Goal: Find specific page/section: Find specific page/section

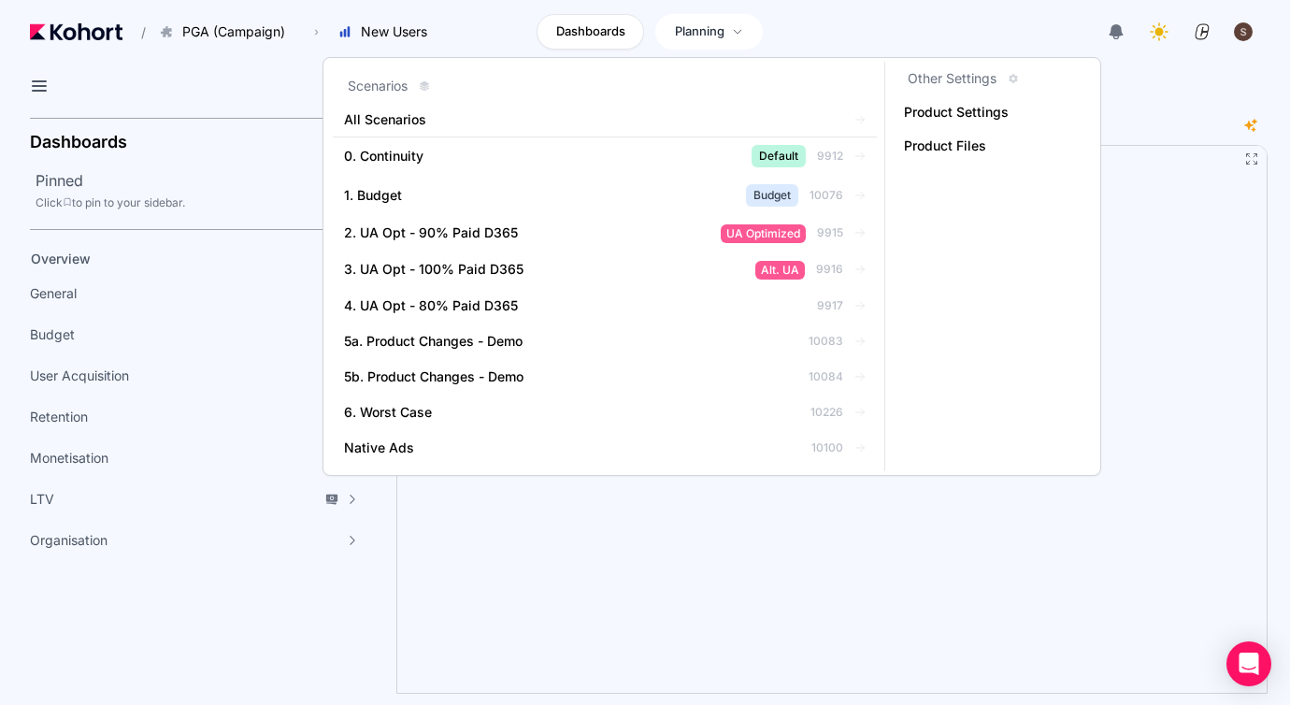
click at [704, 33] on span "Planning" at bounding box center [700, 31] width 50 height 19
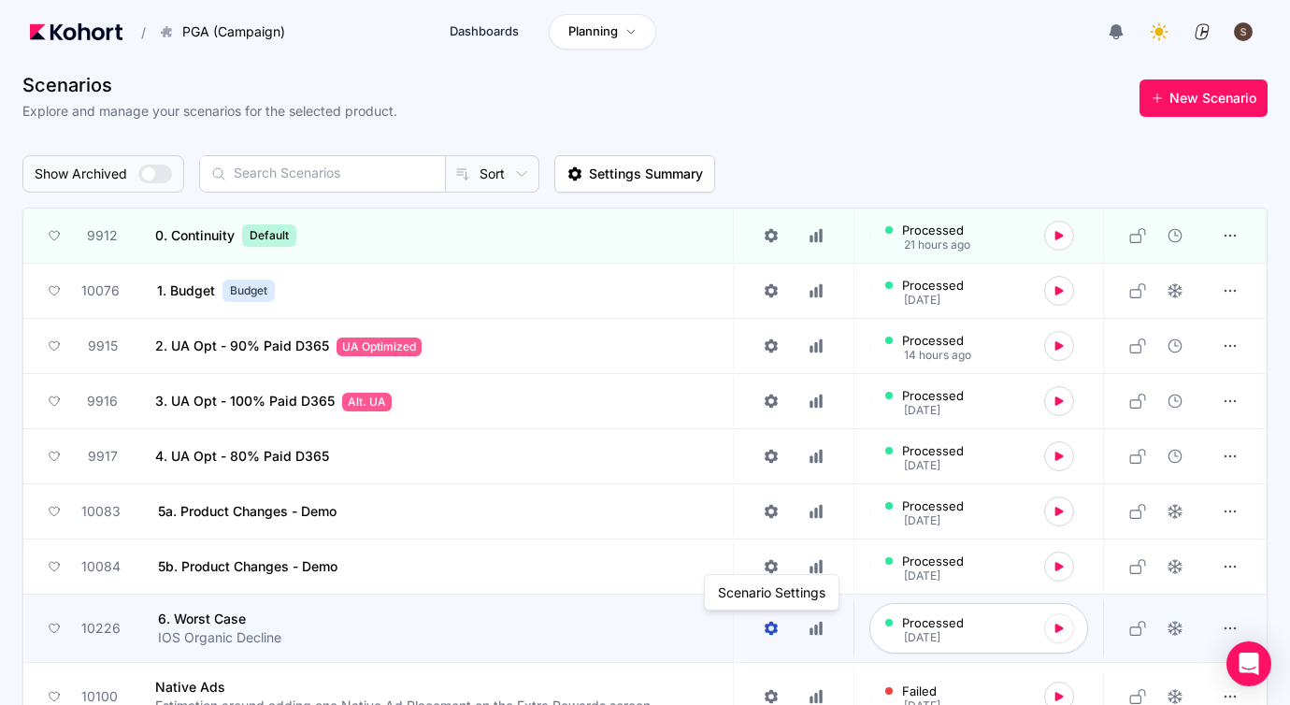
click at [776, 629] on icon at bounding box center [771, 629] width 13 height 14
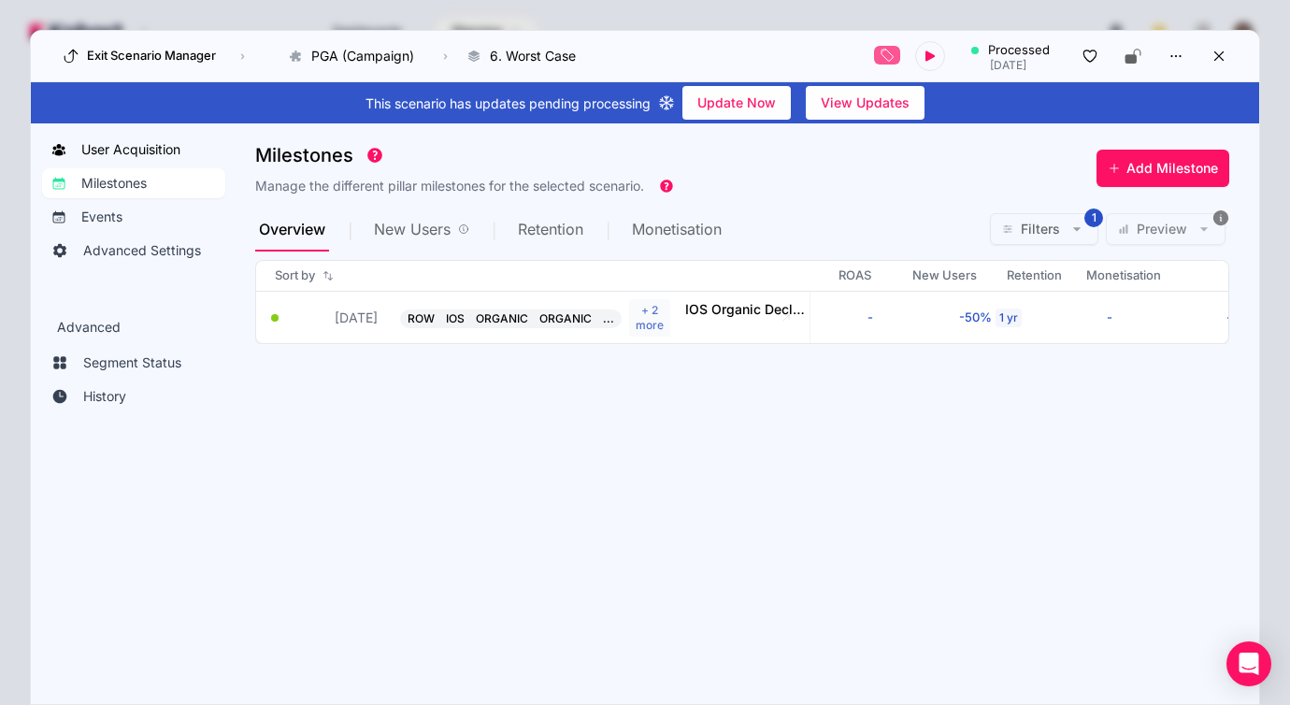
click at [165, 157] on span "User Acquisition" at bounding box center [130, 149] width 99 height 19
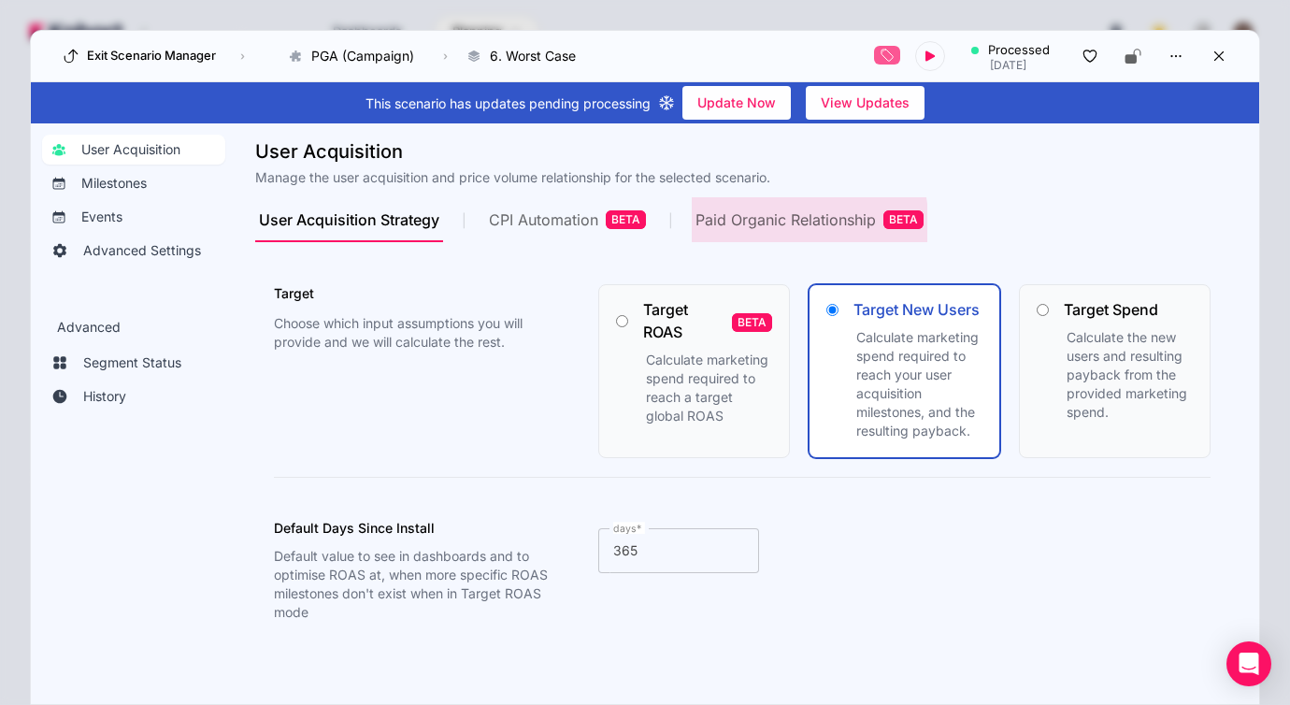
click at [766, 227] on div "Paid Organic Relationship BETA" at bounding box center [810, 219] width 228 height 19
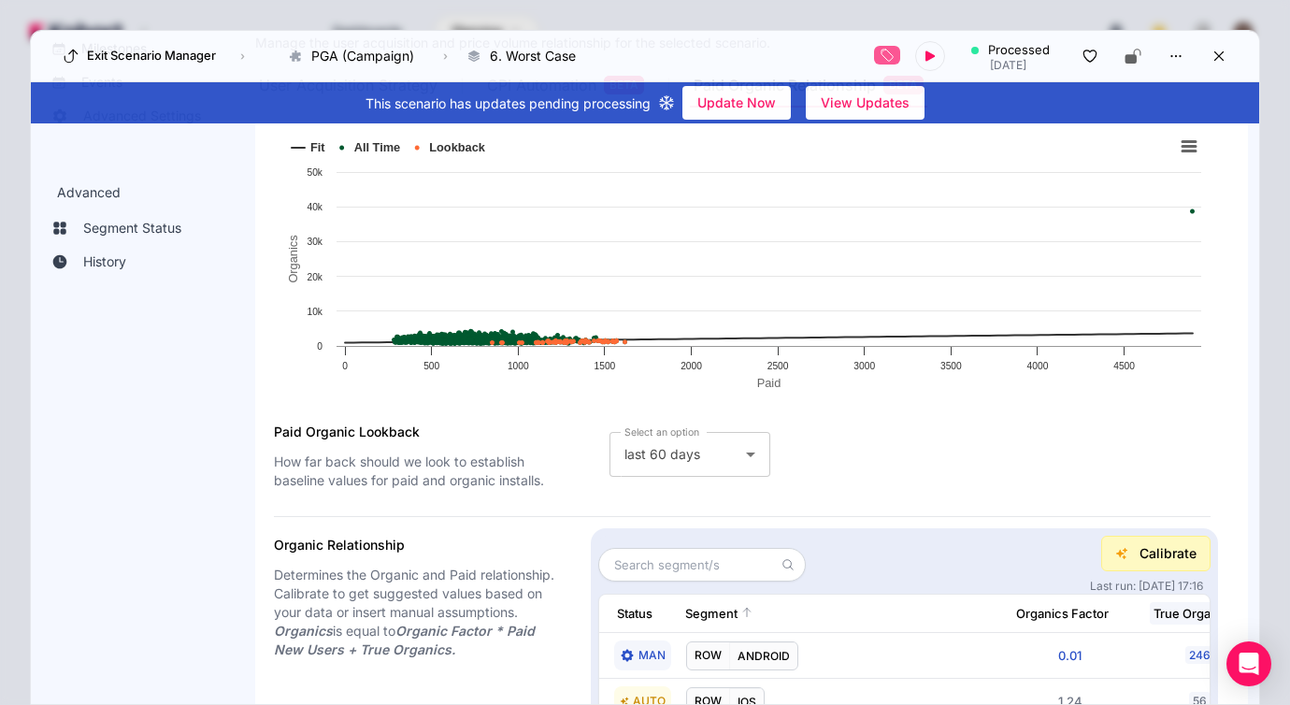
scroll to position [136, 0]
